Goal: Information Seeking & Learning: Find specific page/section

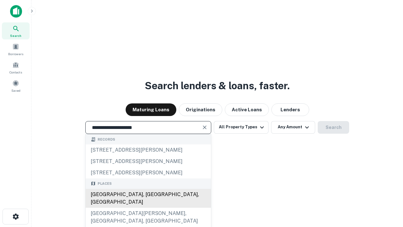
click at [148, 208] on div "[GEOGRAPHIC_DATA], [GEOGRAPHIC_DATA], [GEOGRAPHIC_DATA]" at bounding box center [148, 198] width 125 height 19
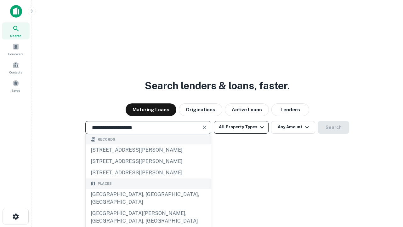
type input "**********"
click at [241, 127] on button "All Property Types" at bounding box center [241, 127] width 55 height 13
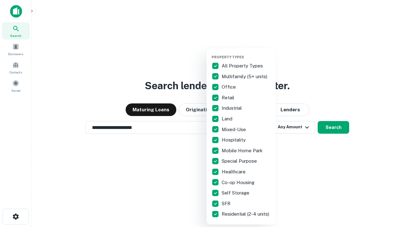
click at [247, 53] on button "button" at bounding box center [246, 53] width 69 height 0
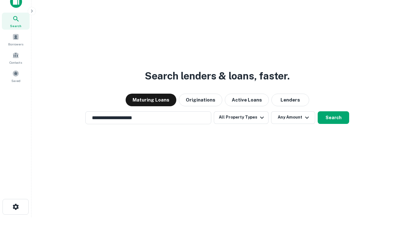
scroll to position [4, 76]
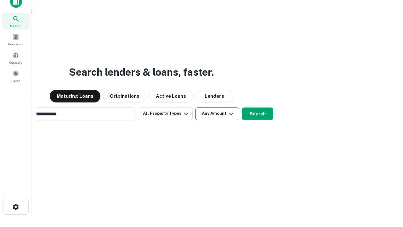
click at [195, 107] on button "Any Amount" at bounding box center [217, 113] width 44 height 13
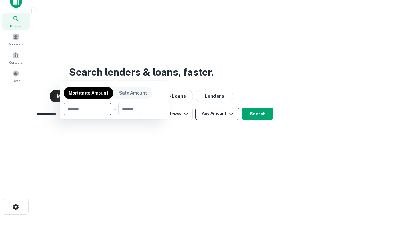
scroll to position [45, 178]
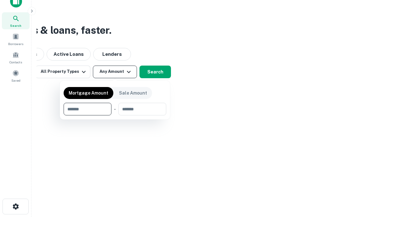
type input "*******"
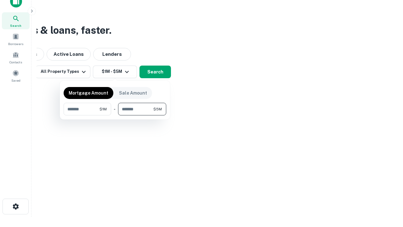
type input "*******"
click at [115, 115] on button "button" at bounding box center [115, 115] width 103 height 0
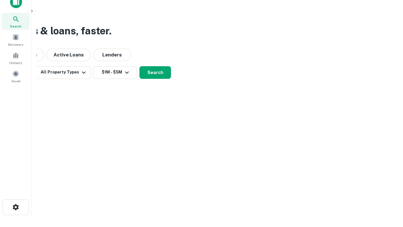
scroll to position [4, 116]
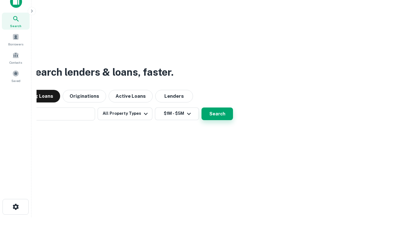
click at [202, 107] on button "Search" at bounding box center [218, 113] width 32 height 13
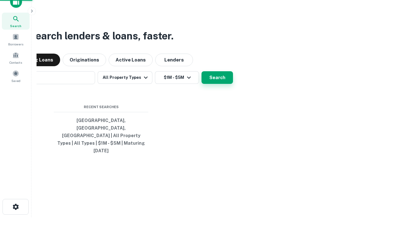
scroll to position [17, 178]
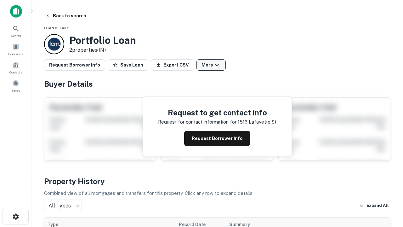
click at [211, 65] on button "More" at bounding box center [211, 64] width 29 height 11
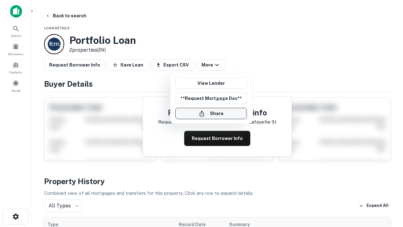
click at [211, 113] on button "Share" at bounding box center [212, 113] width 72 height 11
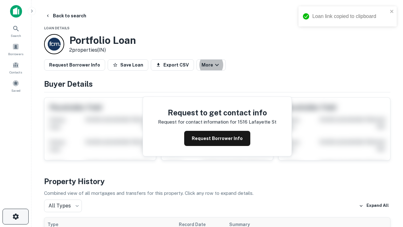
click at [15, 217] on icon "button" at bounding box center [16, 217] width 8 height 8
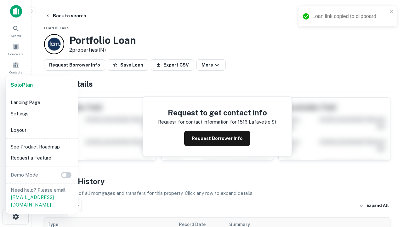
click at [42, 130] on li "Logout" at bounding box center [41, 130] width 67 height 11
